Goal: Task Accomplishment & Management: Manage account settings

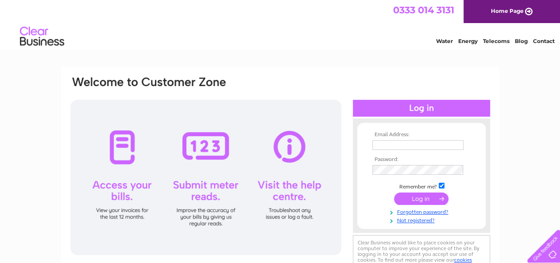
click at [436, 145] on input "text" at bounding box center [417, 145] width 91 height 10
type input "[EMAIL_ADDRESS][DOMAIN_NAME]"
click at [431, 199] on input "submit" at bounding box center [421, 198] width 54 height 12
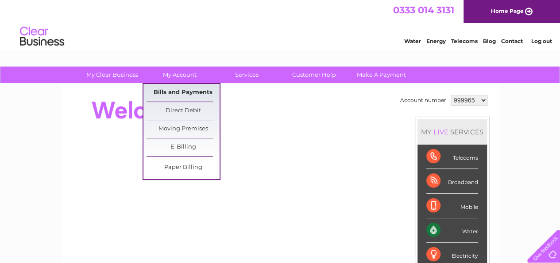
click at [174, 87] on link "Bills and Payments" at bounding box center [183, 93] width 73 height 18
